Goal: Information Seeking & Learning: Check status

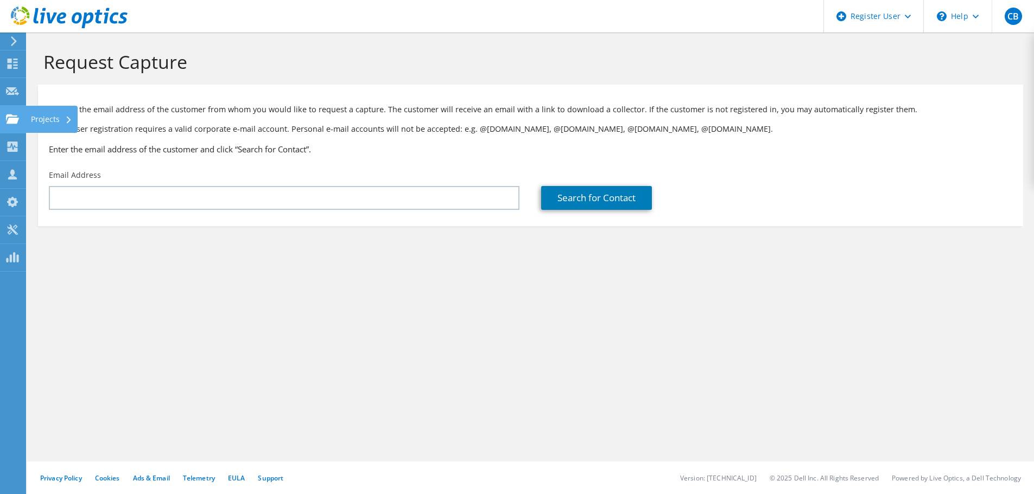
click at [34, 123] on div "Projects" at bounding box center [52, 119] width 52 height 27
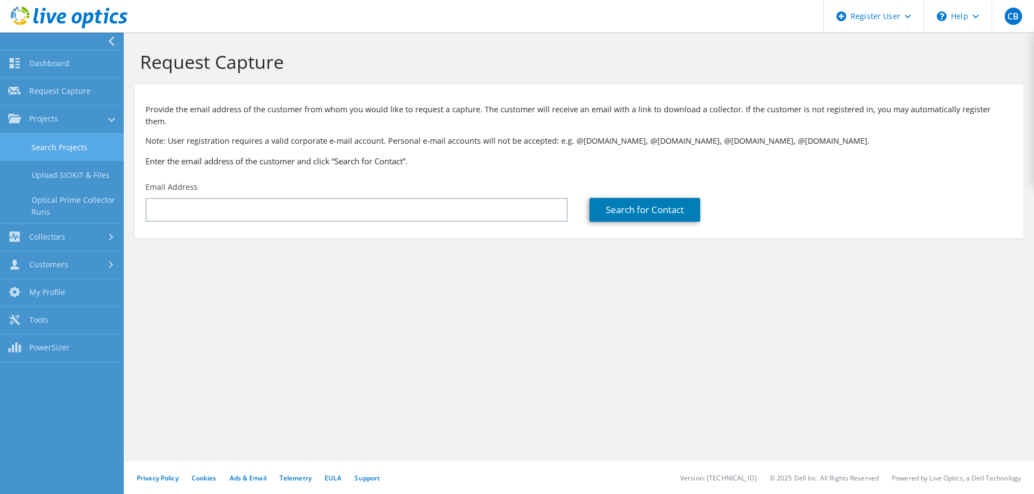
click at [86, 151] on link "Search Projects" at bounding box center [62, 147] width 124 height 28
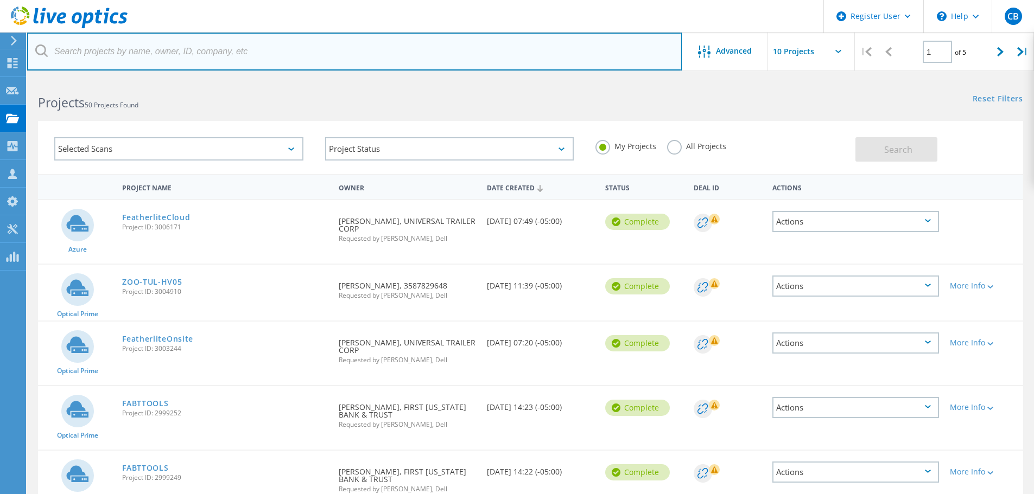
click at [289, 44] on input "text" at bounding box center [354, 52] width 654 height 38
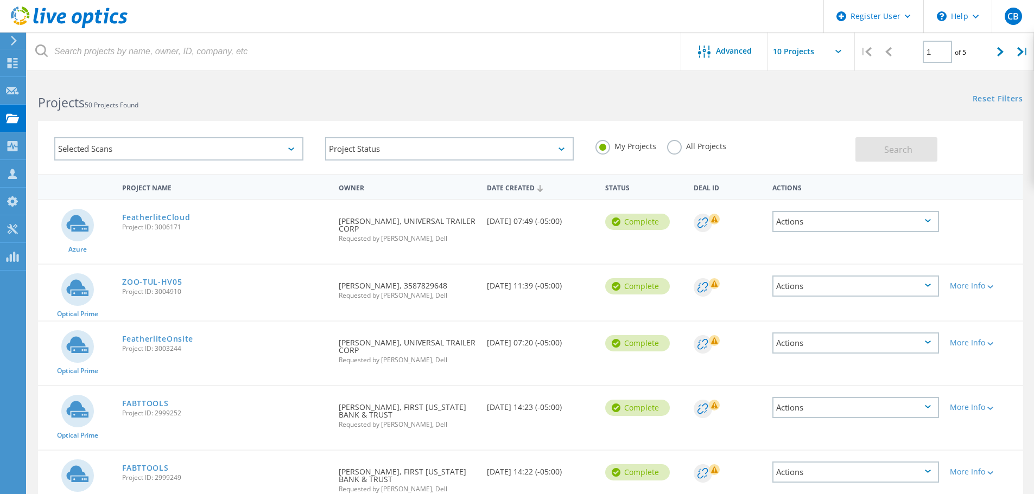
click at [679, 144] on label "All Projects" at bounding box center [696, 145] width 59 height 10
click at [0, 0] on input "All Projects" at bounding box center [0, 0] width 0 height 0
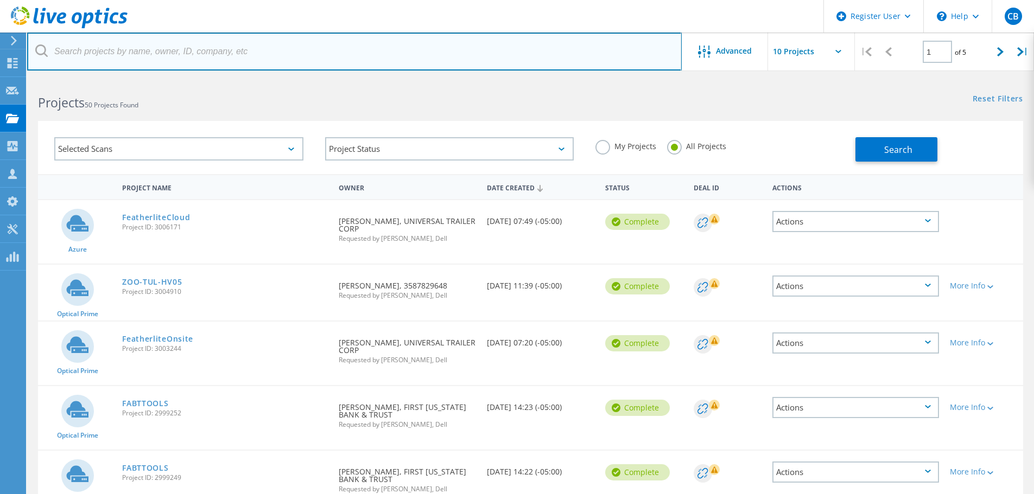
click at [579, 49] on input "text" at bounding box center [354, 52] width 654 height 38
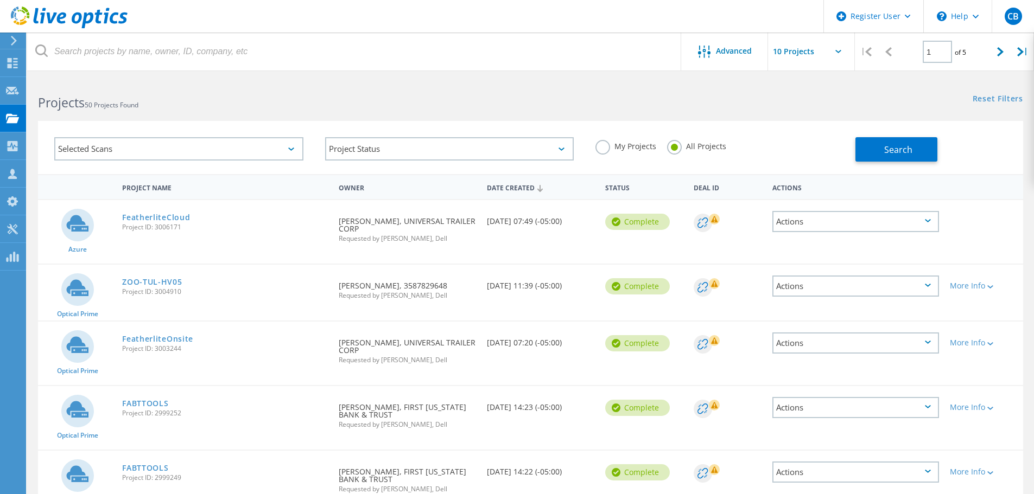
click at [980, 145] on div "Search" at bounding box center [936, 143] width 162 height 35
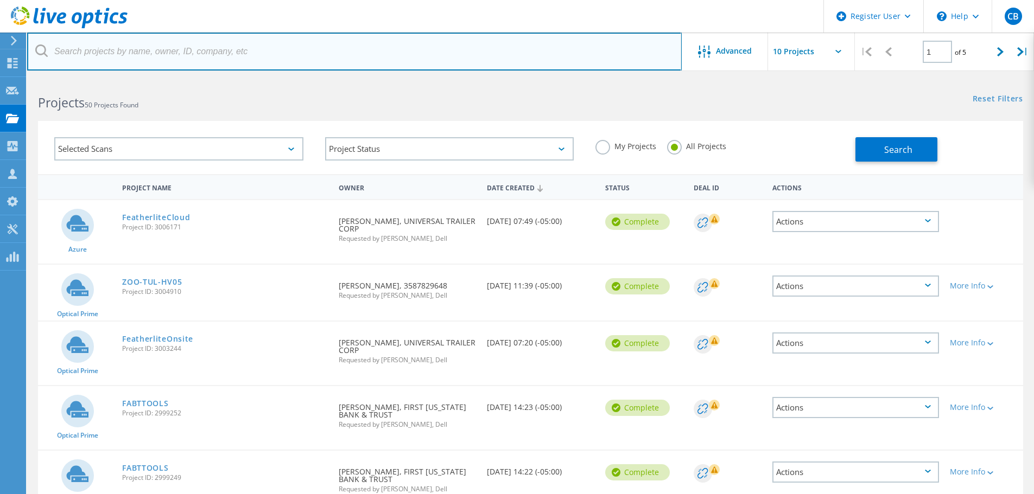
click at [273, 51] on input "text" at bounding box center [354, 52] width 654 height 38
click at [230, 48] on input "text" at bounding box center [354, 52] width 654 height 38
paste input "[EMAIL_ADDRESS][DOMAIN_NAME]"
type input "[EMAIL_ADDRESS][DOMAIN_NAME]"
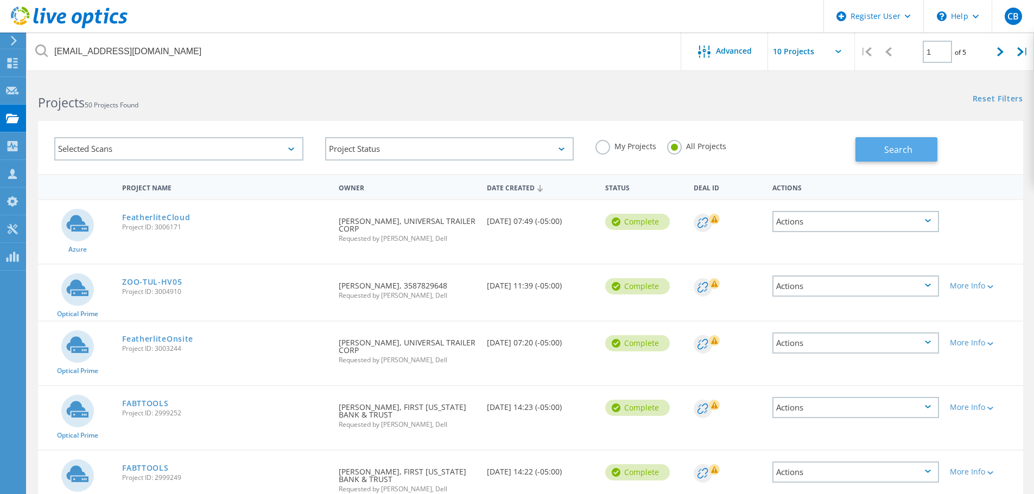
click at [889, 140] on button "Search" at bounding box center [896, 149] width 82 height 24
